Goal: Task Accomplishment & Management: Use online tool/utility

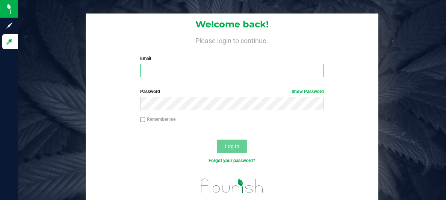
type input "b.xu718@gmail.com"
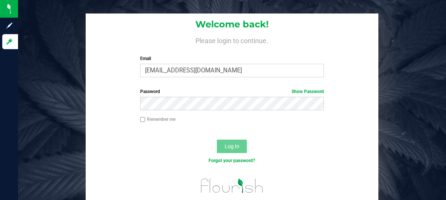
click at [233, 148] on span "Log In" at bounding box center [231, 146] width 15 height 6
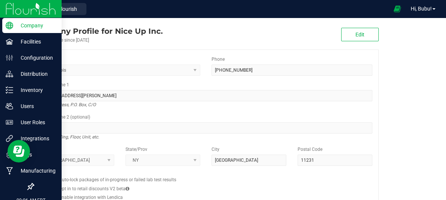
click at [32, 13] on img at bounding box center [31, 9] width 50 height 18
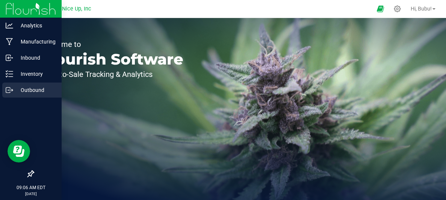
click at [29, 91] on p "Outbound" at bounding box center [35, 90] width 45 height 9
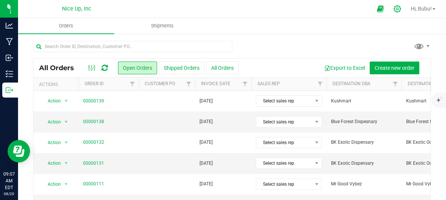
click at [393, 11] on icon at bounding box center [397, 9] width 8 height 8
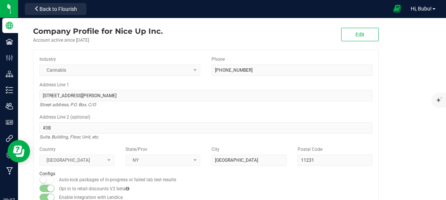
click at [399, 6] on icon at bounding box center [397, 9] width 8 height 9
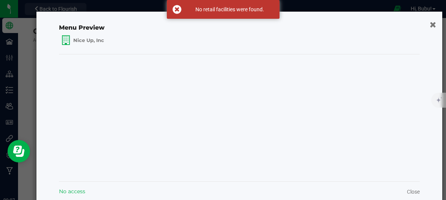
click at [435, 21] on button "button" at bounding box center [432, 24] width 11 height 12
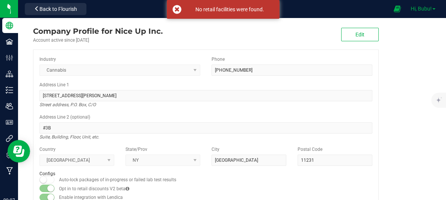
click at [423, 10] on span "Hi, Bubu!" at bounding box center [420, 9] width 21 height 6
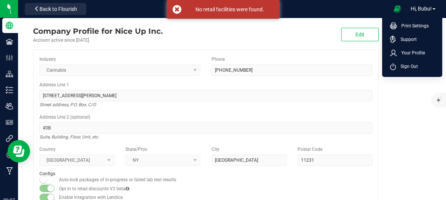
click at [343, 6] on div at bounding box center [238, 9] width 299 height 15
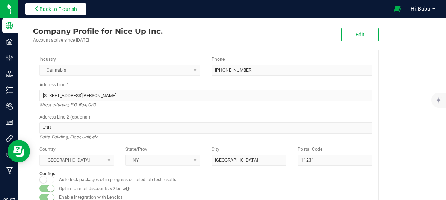
click at [64, 9] on span "Back to Flourish" at bounding box center [58, 9] width 38 height 6
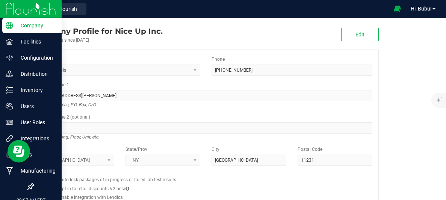
click at [9, 4] on img at bounding box center [31, 9] width 50 height 18
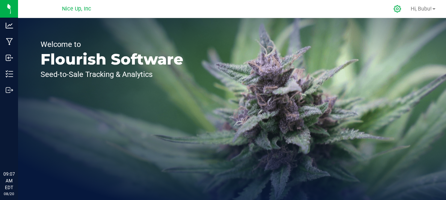
click at [402, 5] on div at bounding box center [397, 9] width 19 height 16
click at [399, 8] on icon at bounding box center [396, 8] width 7 height 7
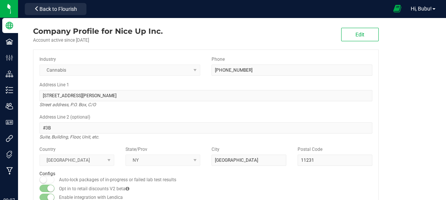
click at [393, 6] on icon at bounding box center [397, 9] width 8 height 9
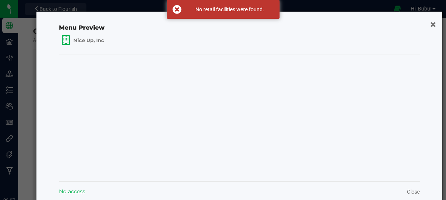
click at [427, 24] on div "Menu Preview Nice Up, Inc No access Close" at bounding box center [238, 107] width 405 height 190
click at [431, 25] on icon "button" at bounding box center [432, 24] width 6 height 8
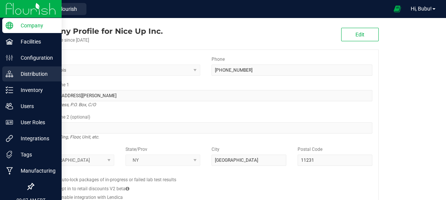
click at [32, 76] on p "Distribution" at bounding box center [35, 73] width 45 height 9
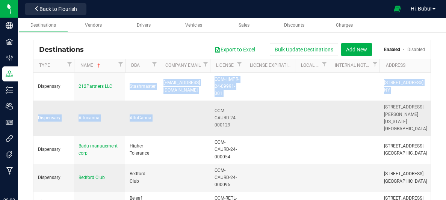
drag, startPoint x: 129, startPoint y: 80, endPoint x: 170, endPoint y: 113, distance: 53.6
click at [170, 113] on td at bounding box center [184, 118] width 51 height 35
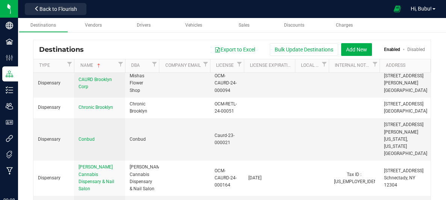
scroll to position [443, 0]
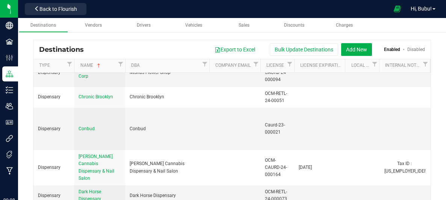
drag, startPoint x: 158, startPoint y: 66, endPoint x: 209, endPoint y: 60, distance: 51.4
click at [209, 60] on div "Type Name DBA Company Email License License Expiration Local License Internal N…" at bounding box center [231, 65] width 397 height 13
click at [229, 49] on button "Export to Excel" at bounding box center [234, 49] width 50 height 13
